Goal: Information Seeking & Learning: Find specific fact

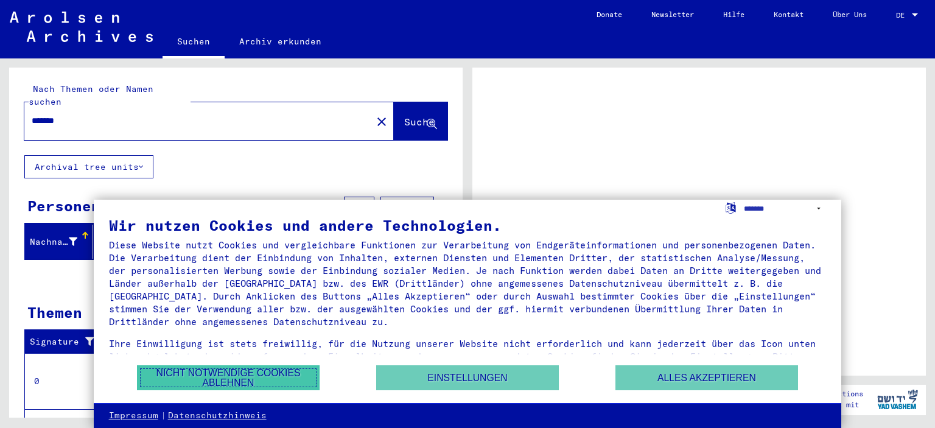
click at [242, 374] on button "Nicht notwendige Cookies ablehnen" at bounding box center [228, 377] width 183 height 25
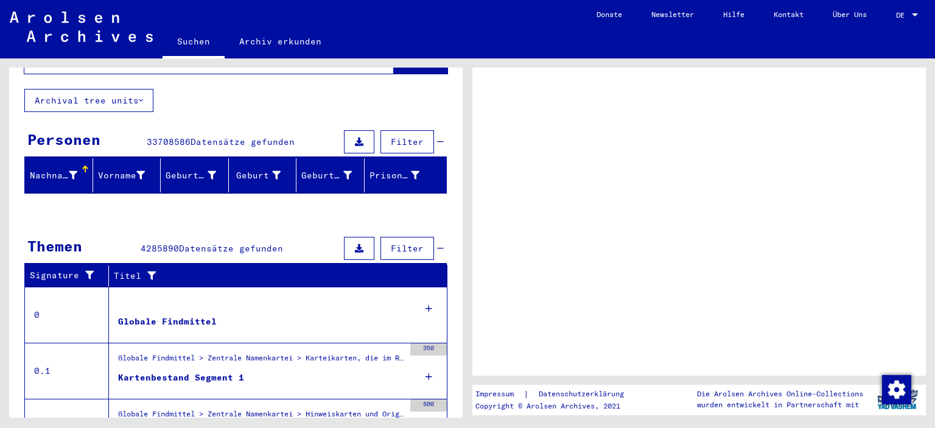
scroll to position [67, 0]
click at [130, 169] on div "Vorname" at bounding box center [121, 175] width 47 height 13
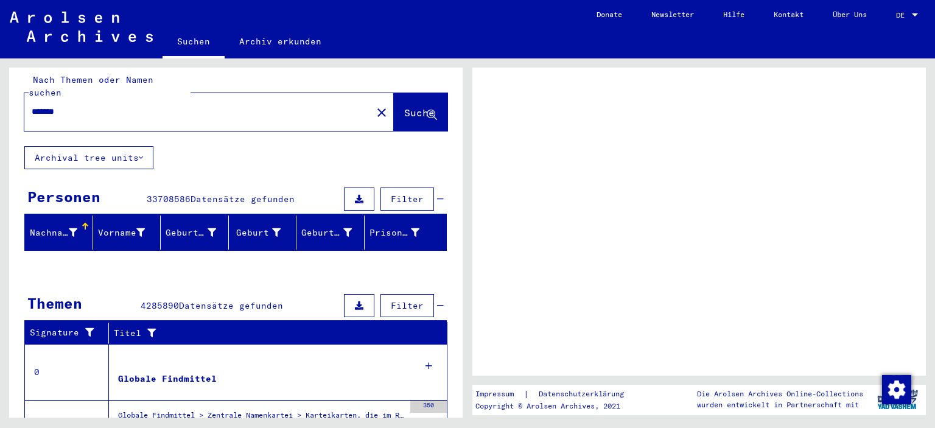
scroll to position [0, 0]
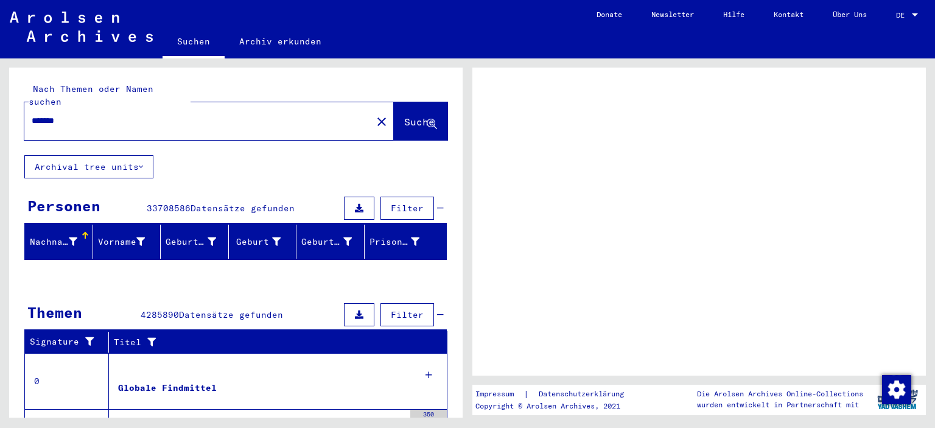
click at [33, 114] on input "*******" at bounding box center [198, 120] width 333 height 13
type input "**********"
click at [410, 116] on span "Suche" at bounding box center [419, 122] width 30 height 12
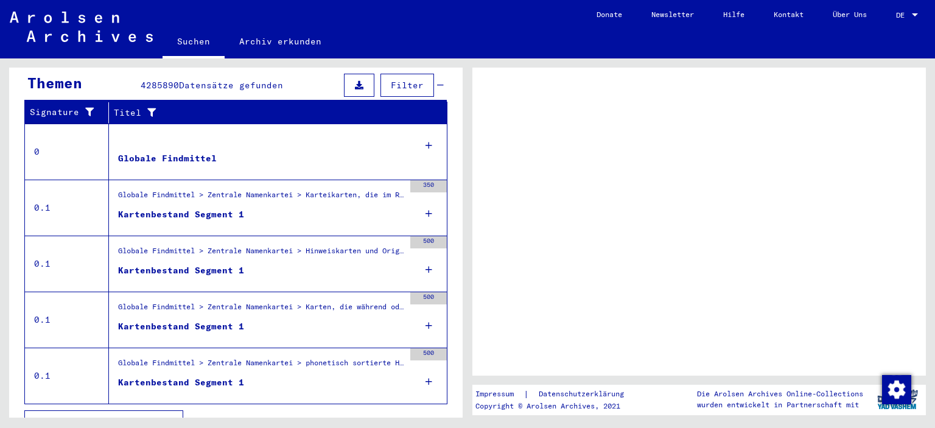
scroll to position [236, 0]
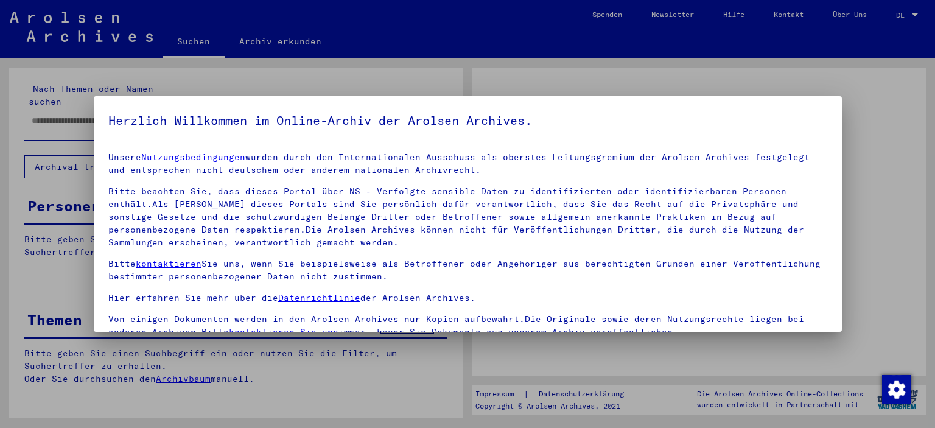
type input "*******"
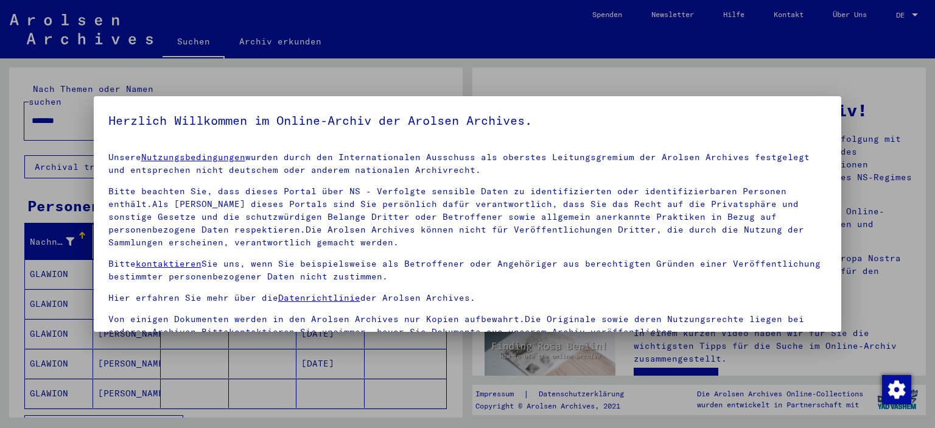
click at [603, 76] on div at bounding box center [467, 214] width 935 height 428
click at [457, 370] on div at bounding box center [467, 214] width 935 height 428
click at [907, 96] on div at bounding box center [467, 214] width 935 height 428
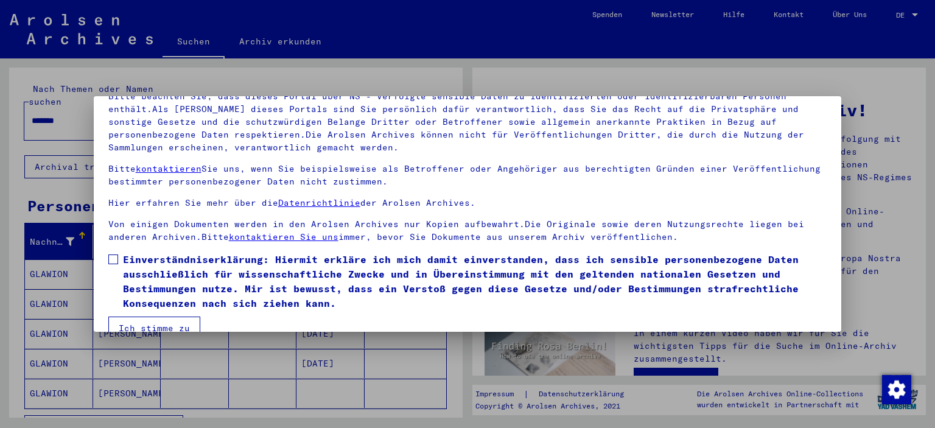
scroll to position [104, 0]
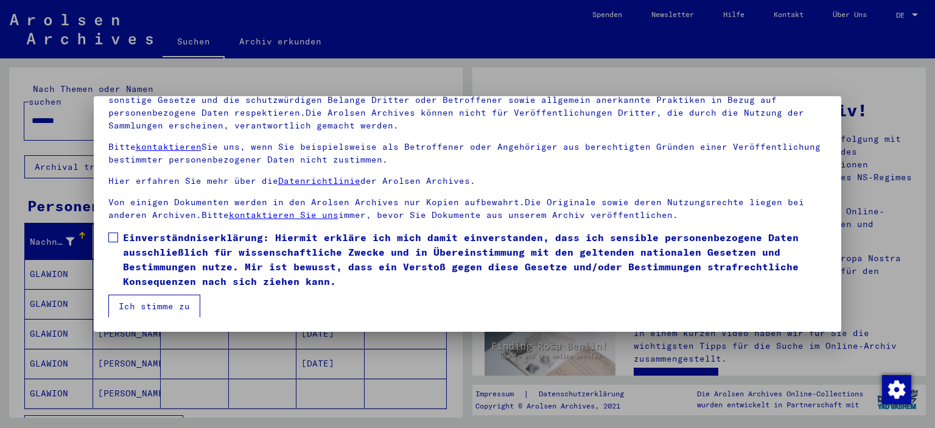
click at [111, 237] on span at bounding box center [113, 238] width 10 height 10
click at [147, 306] on button "Ich stimme zu" at bounding box center [154, 306] width 92 height 23
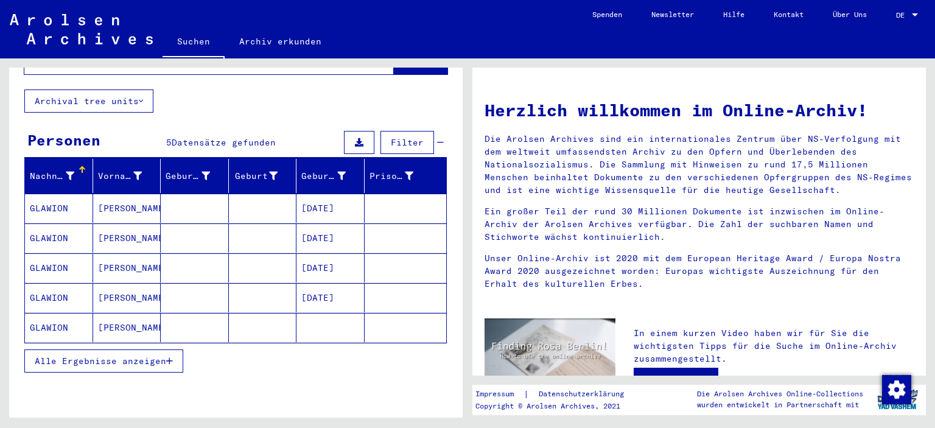
scroll to position [66, 0]
click at [124, 223] on mat-cell "[PERSON_NAME]" at bounding box center [127, 237] width 68 height 29
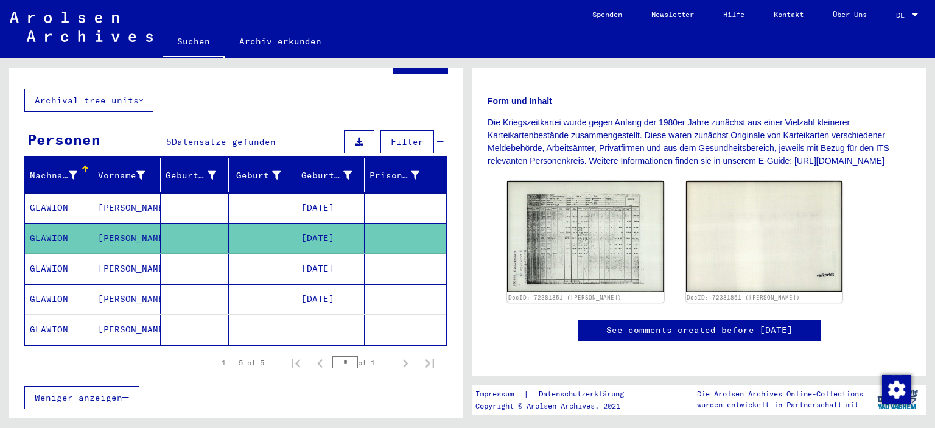
scroll to position [201, 0]
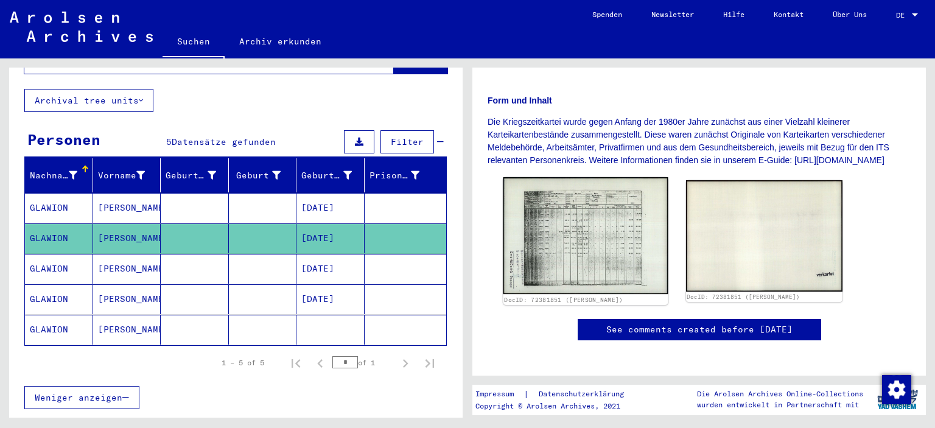
click at [581, 253] on img at bounding box center [586, 235] width 164 height 117
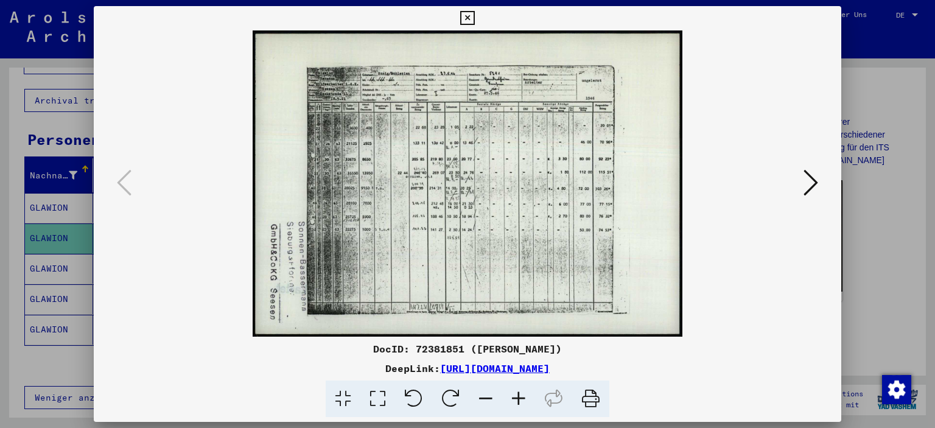
click at [812, 185] on icon at bounding box center [811, 182] width 15 height 29
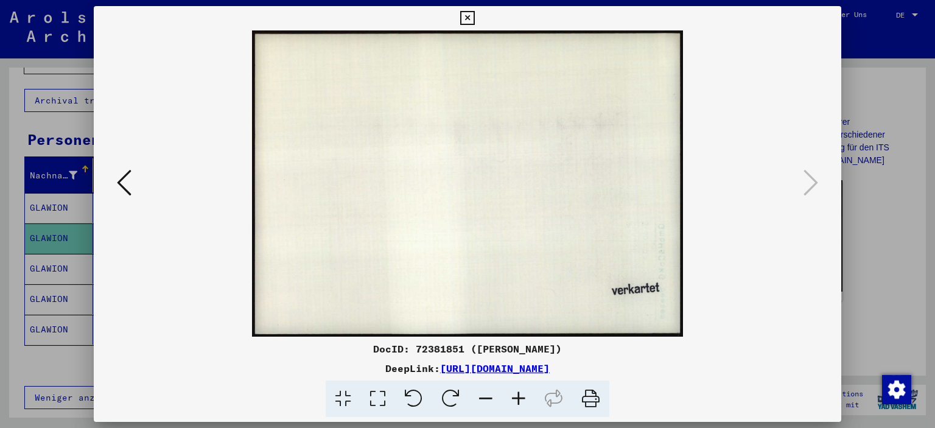
click at [113, 183] on div at bounding box center [468, 183] width 748 height 306
click at [124, 186] on icon at bounding box center [124, 182] width 15 height 29
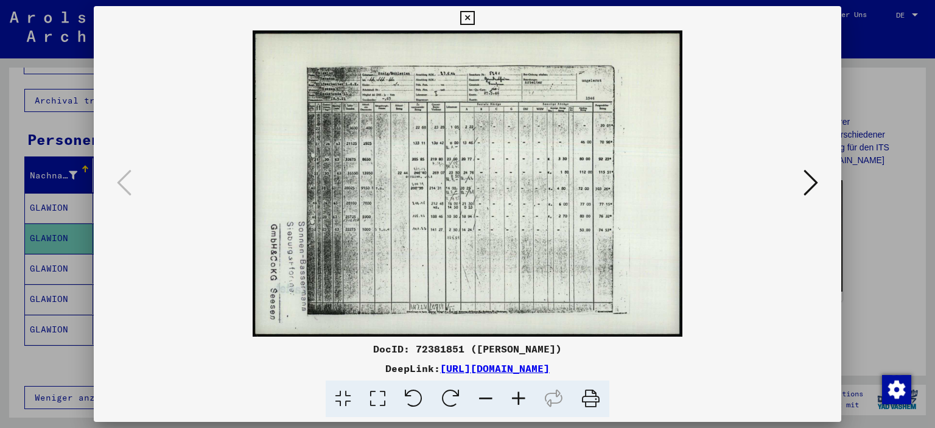
click at [474, 19] on icon at bounding box center [467, 18] width 14 height 15
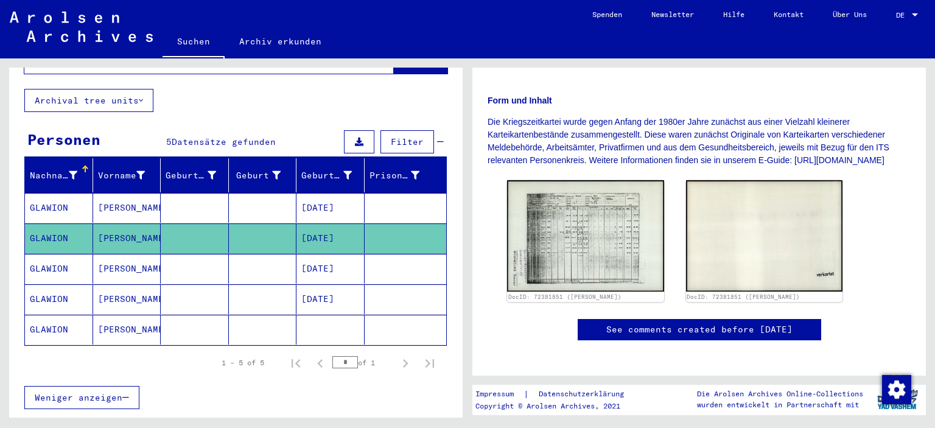
click at [115, 284] on mat-cell "[PERSON_NAME]" at bounding box center [127, 299] width 68 height 30
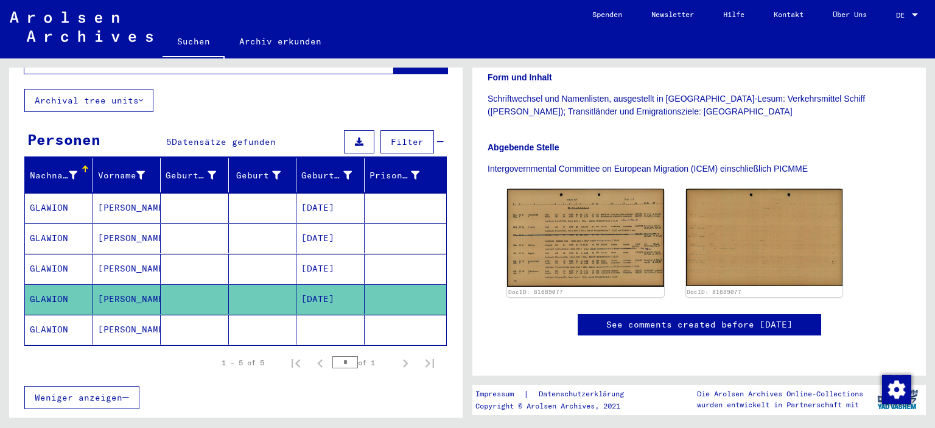
scroll to position [267, 0]
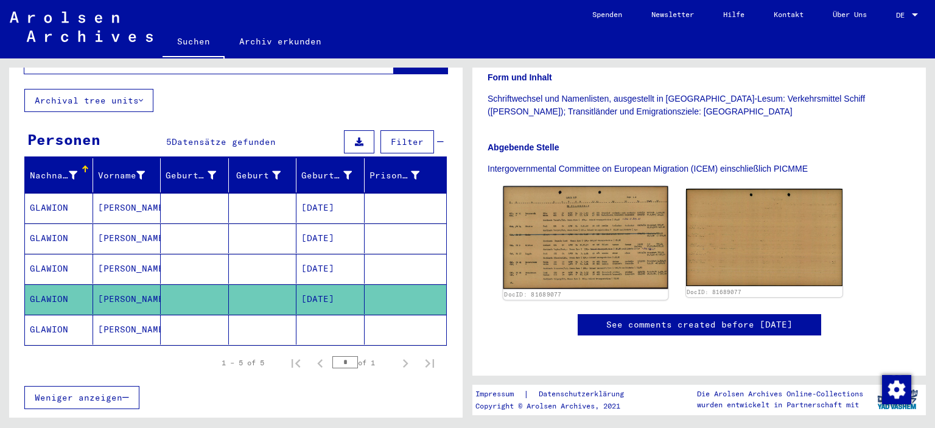
click at [598, 213] on img at bounding box center [586, 237] width 164 height 103
